Goal: Task Accomplishment & Management: Use online tool/utility

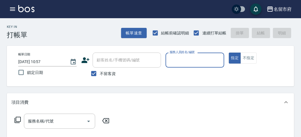
click at [183, 63] on input "服務人員姓名/編號" at bounding box center [194, 60] width 53 height 10
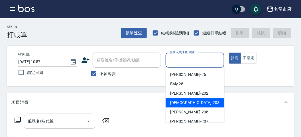
click at [174, 107] on div "聖德 -203" at bounding box center [194, 102] width 59 height 9
type input "聖德-203"
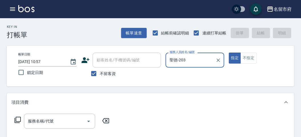
click at [20, 121] on icon at bounding box center [17, 120] width 7 height 7
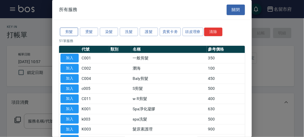
click at [69, 30] on button "剪髮" at bounding box center [69, 32] width 18 height 9
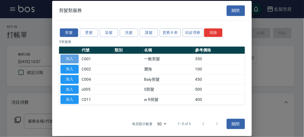
click at [72, 56] on button "加入" at bounding box center [69, 59] width 18 height 9
type input "一般剪髮(C001)"
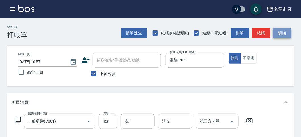
click at [285, 33] on button "明細" at bounding box center [282, 33] width 18 height 11
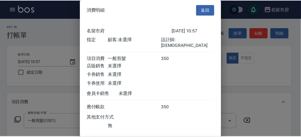
scroll to position [32, 0]
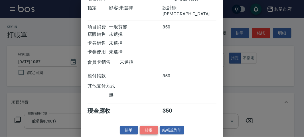
click at [147, 132] on button "結帳" at bounding box center [149, 130] width 18 height 9
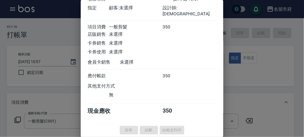
type input "[DATE] 11:49"
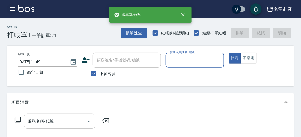
click at [12, 10] on icon "button" at bounding box center [12, 9] width 7 height 7
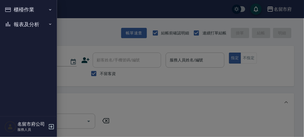
click at [14, 21] on button "報表及分析" at bounding box center [28, 24] width 52 height 15
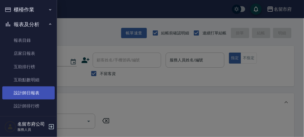
click at [17, 95] on link "設計師日報表" at bounding box center [28, 93] width 52 height 13
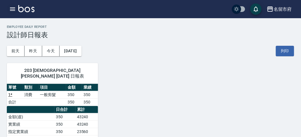
click at [9, 12] on icon "button" at bounding box center [12, 9] width 7 height 7
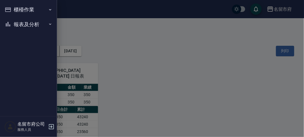
click at [9, 12] on button "櫃檯作業" at bounding box center [28, 9] width 52 height 15
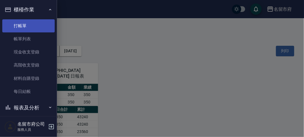
click at [27, 32] on link "打帳單" at bounding box center [28, 25] width 52 height 13
